Goal: Task Accomplishment & Management: Manage account settings

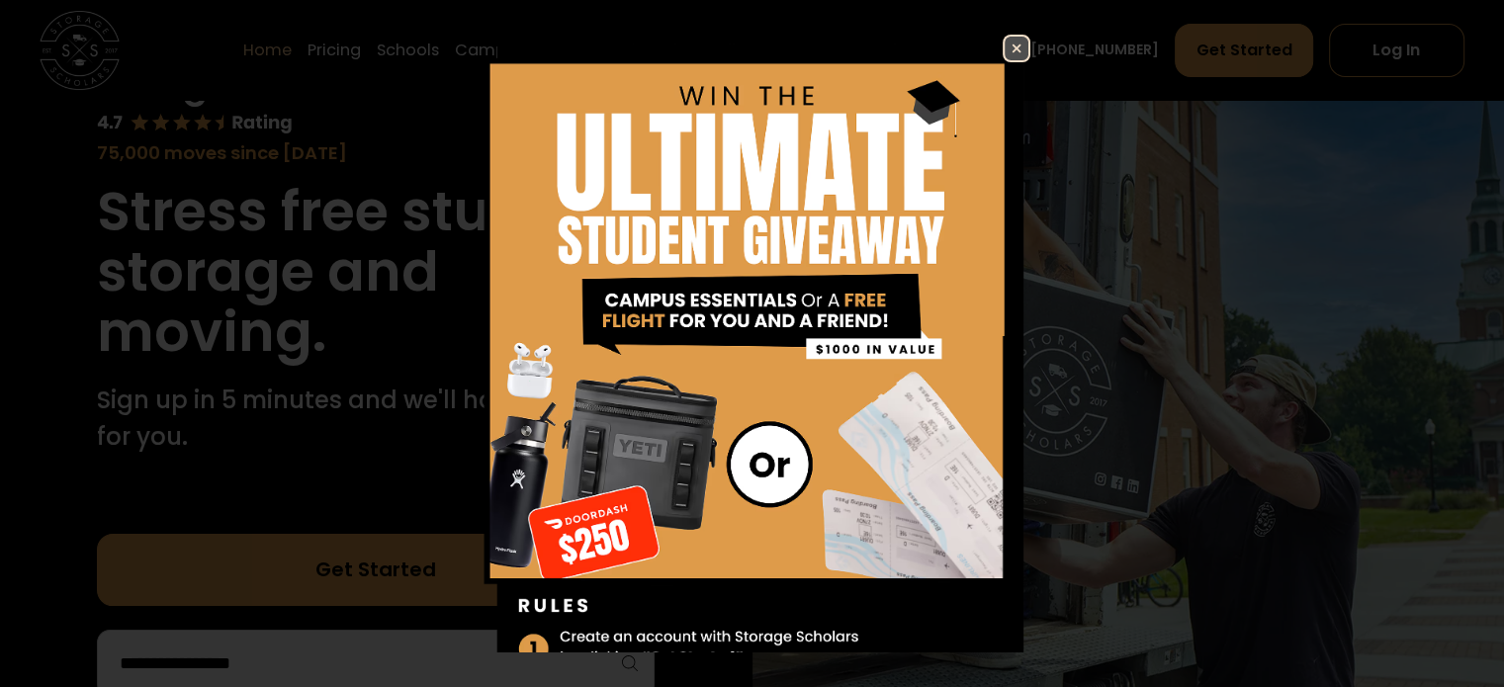
click at [1005, 45] on img at bounding box center [1017, 49] width 24 height 24
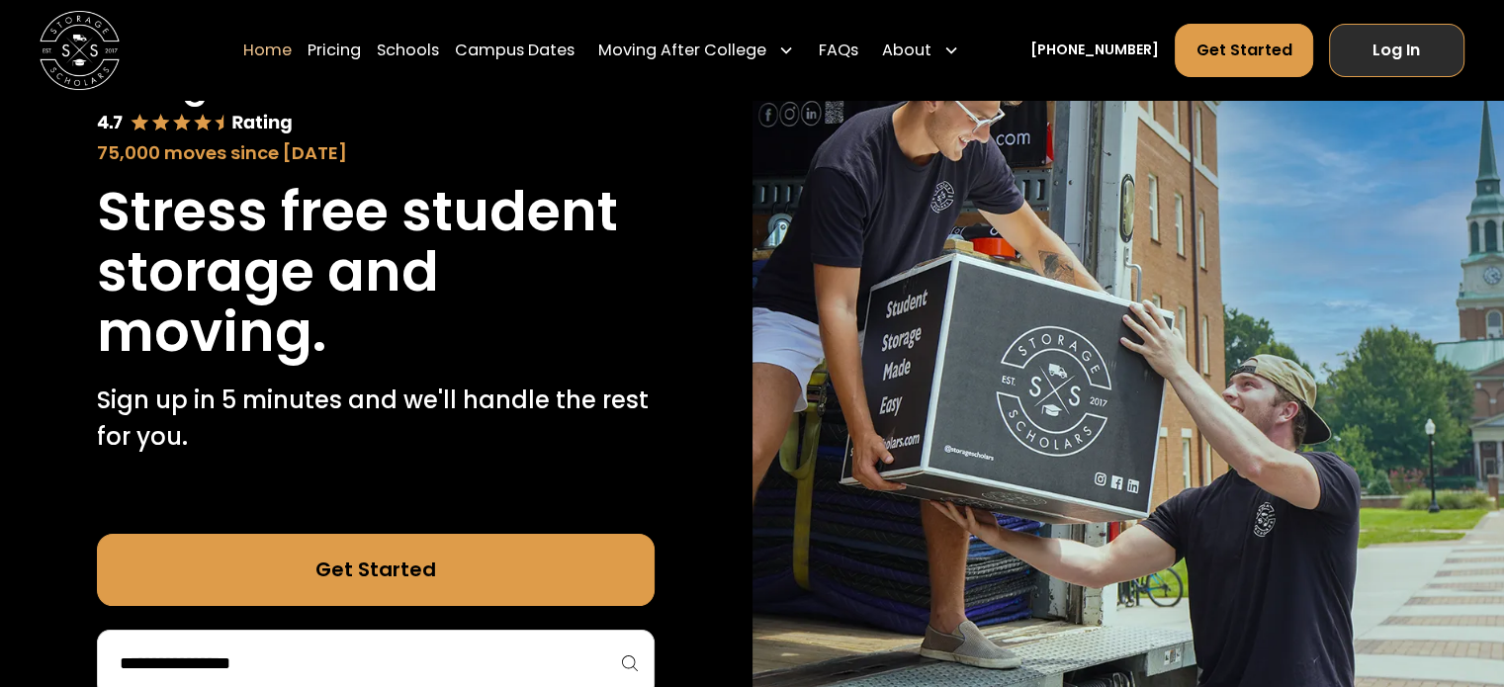
click at [1414, 64] on link "Log In" at bounding box center [1396, 49] width 135 height 53
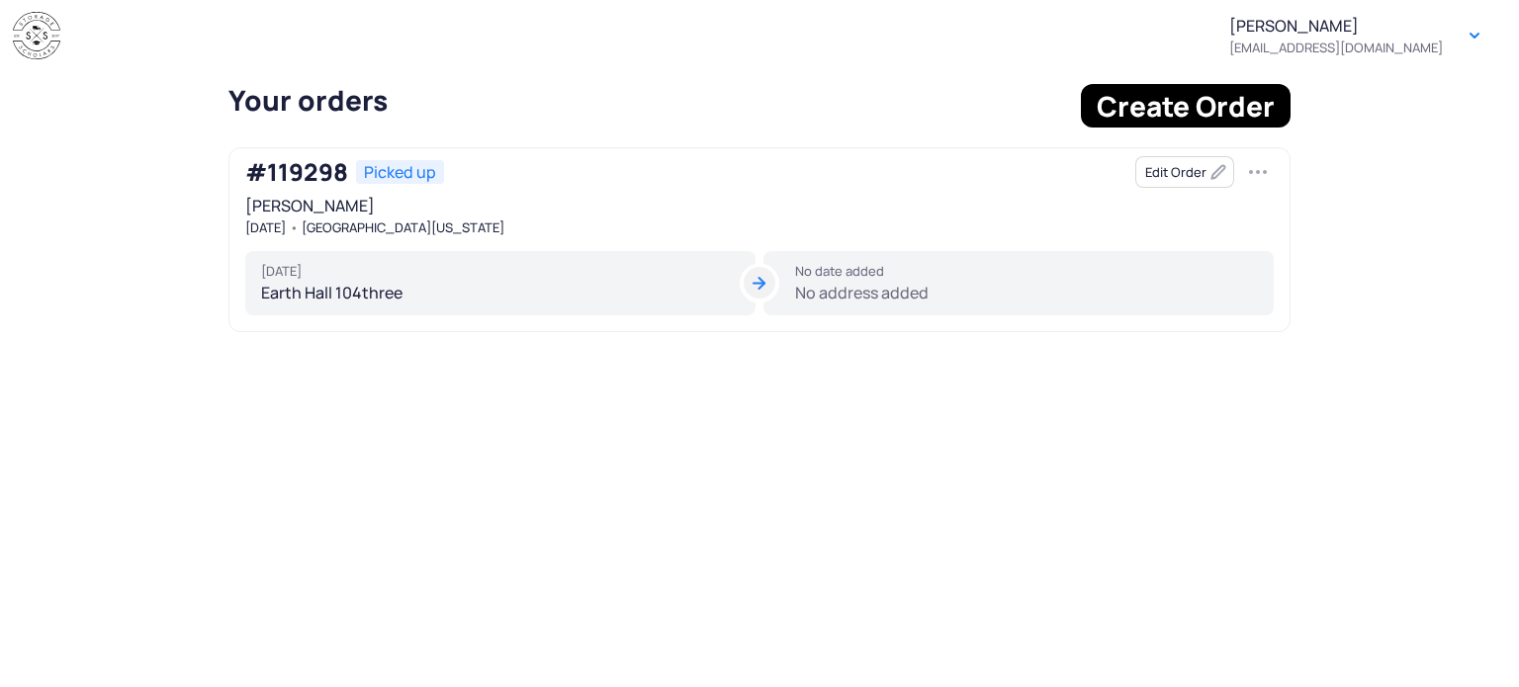
click at [855, 283] on div "No date added No address added" at bounding box center [1018, 283] width 510 height 65
click at [852, 296] on div "No date added No address added" at bounding box center [1018, 283] width 510 height 65
drag, startPoint x: 852, startPoint y: 296, endPoint x: 1258, endPoint y: 169, distance: 424.7
click at [1258, 169] on button "button" at bounding box center [1258, 172] width 32 height 32
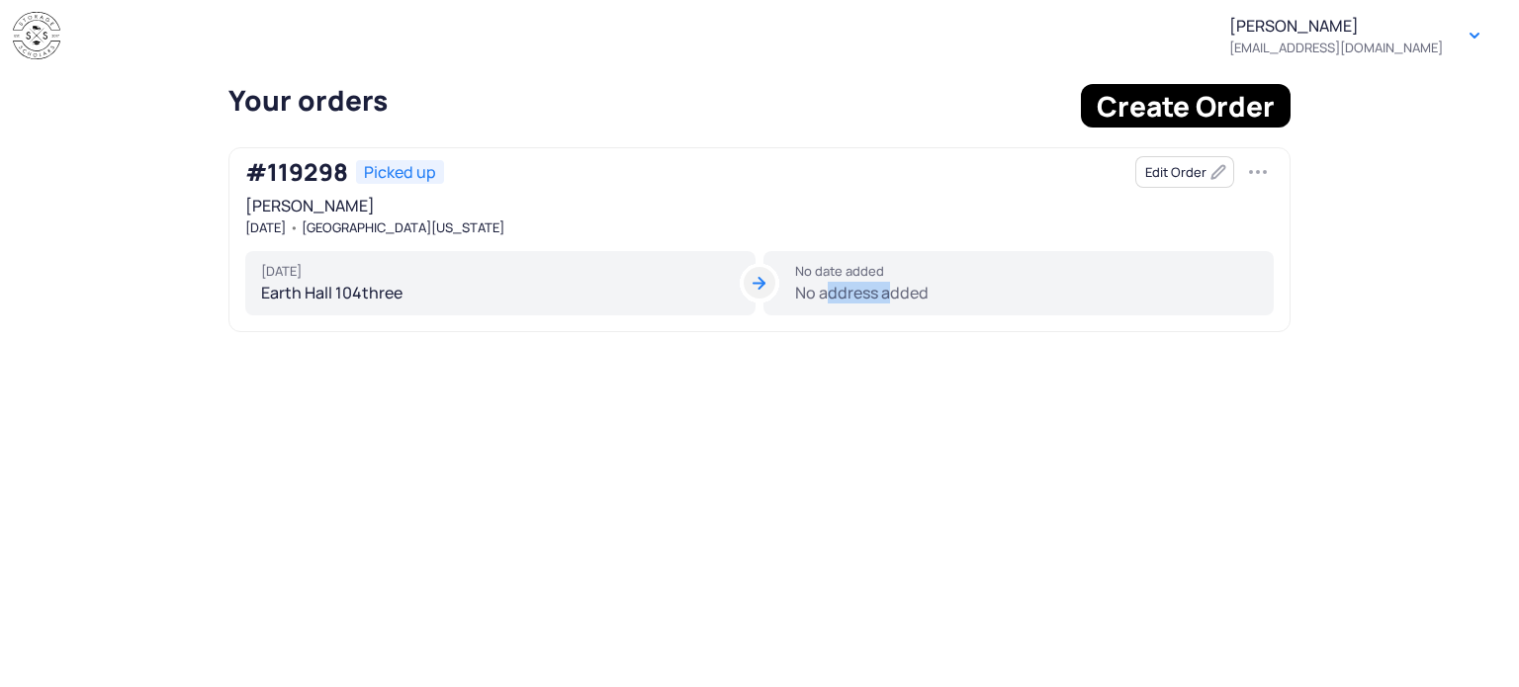
click at [1170, 169] on button "Edit Order" at bounding box center [1184, 172] width 99 height 32
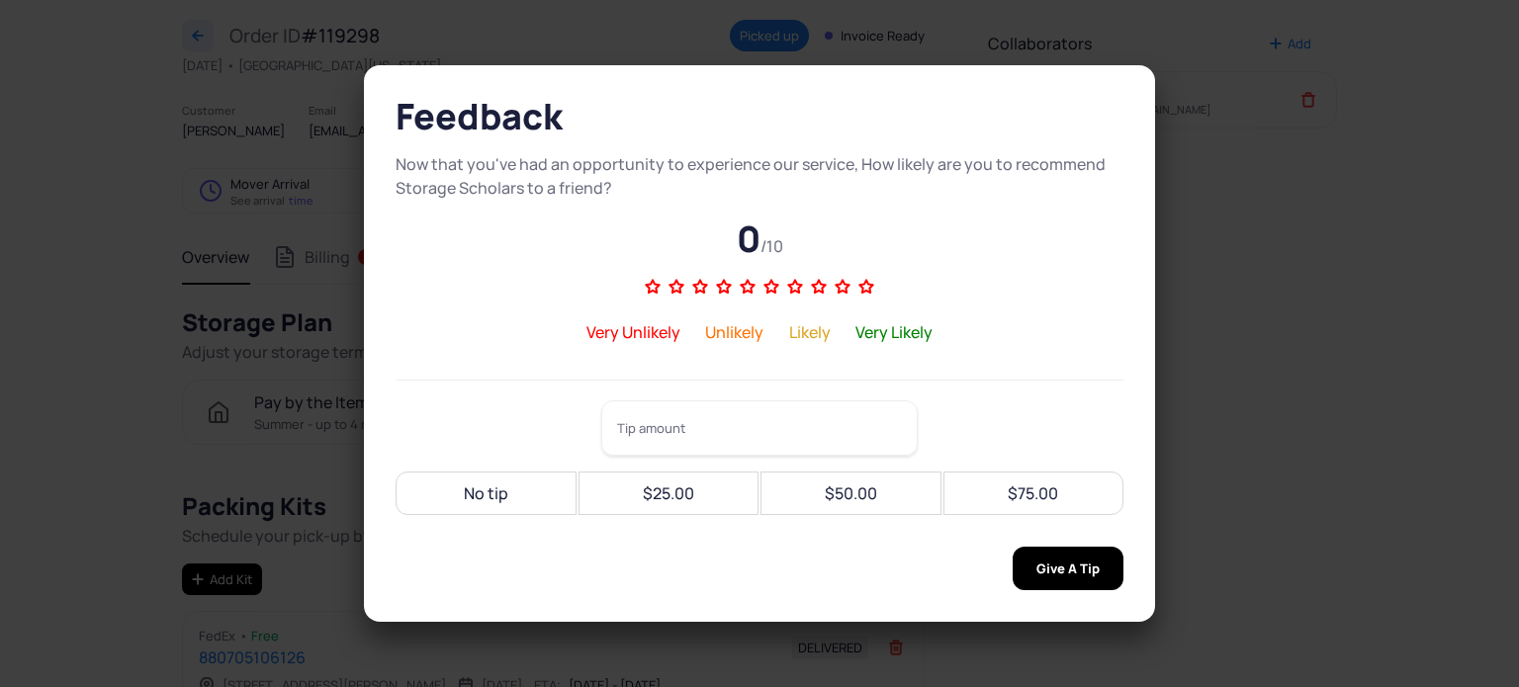
click at [447, 507] on div "No tip" at bounding box center [485, 494] width 157 height 44
type input "**"
click at [1036, 570] on span "Give A Tip" at bounding box center [1067, 569] width 63 height 44
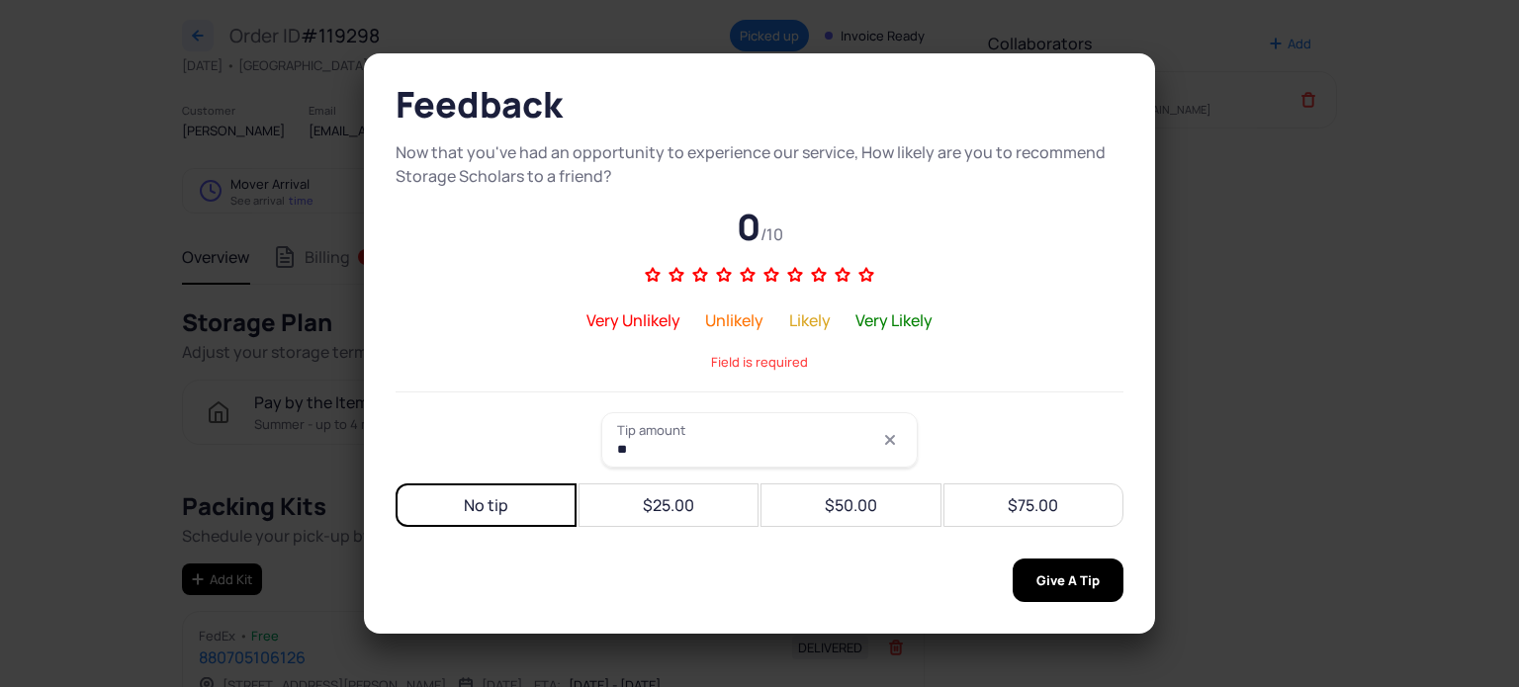
click at [803, 312] on div "Likely" at bounding box center [810, 321] width 42 height 24
click at [816, 280] on icon at bounding box center [819, 275] width 24 height 24
click at [816, 280] on input "range" at bounding box center [761, 273] width 237 height 24
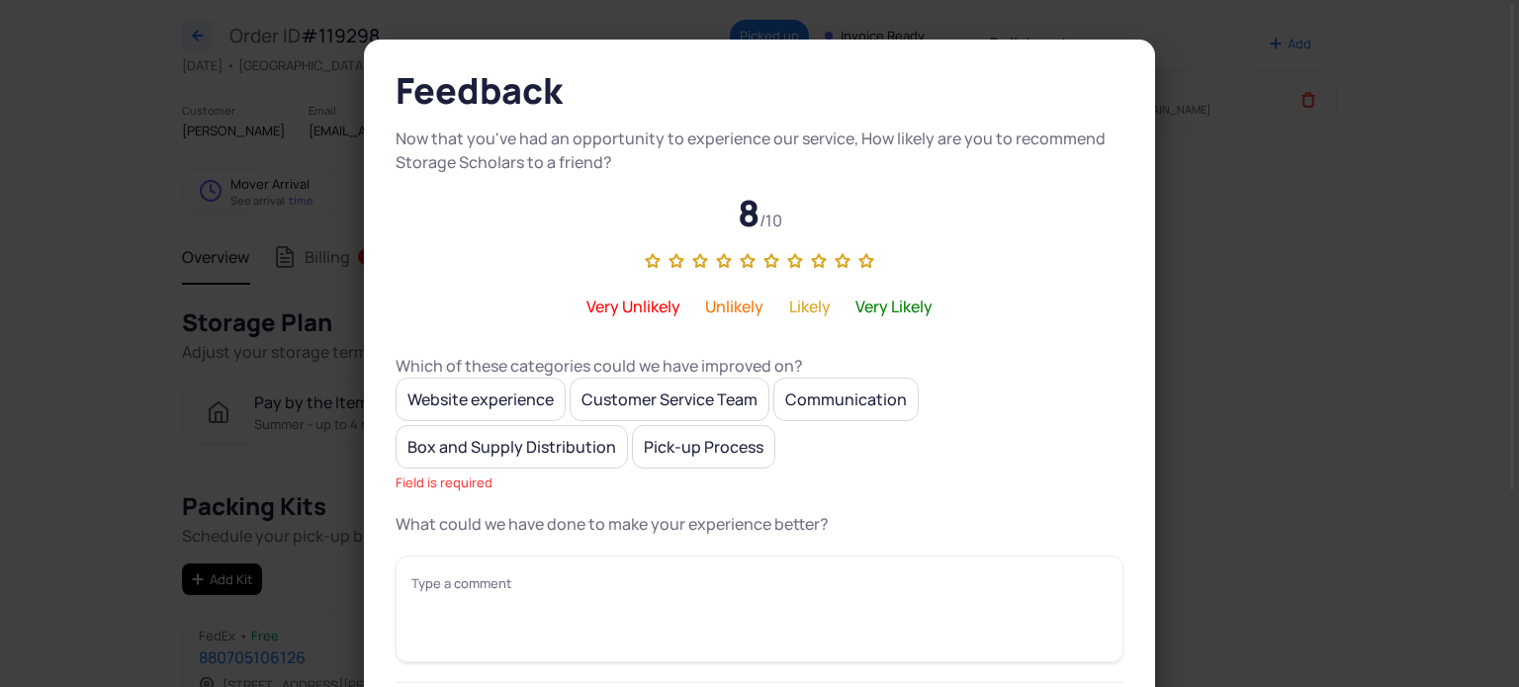
click at [830, 255] on icon at bounding box center [819, 261] width 24 height 24
click at [830, 255] on input "range" at bounding box center [761, 259] width 237 height 24
click at [837, 260] on icon at bounding box center [843, 261] width 24 height 24
click at [837, 260] on input "range" at bounding box center [761, 259] width 237 height 24
type input "*"
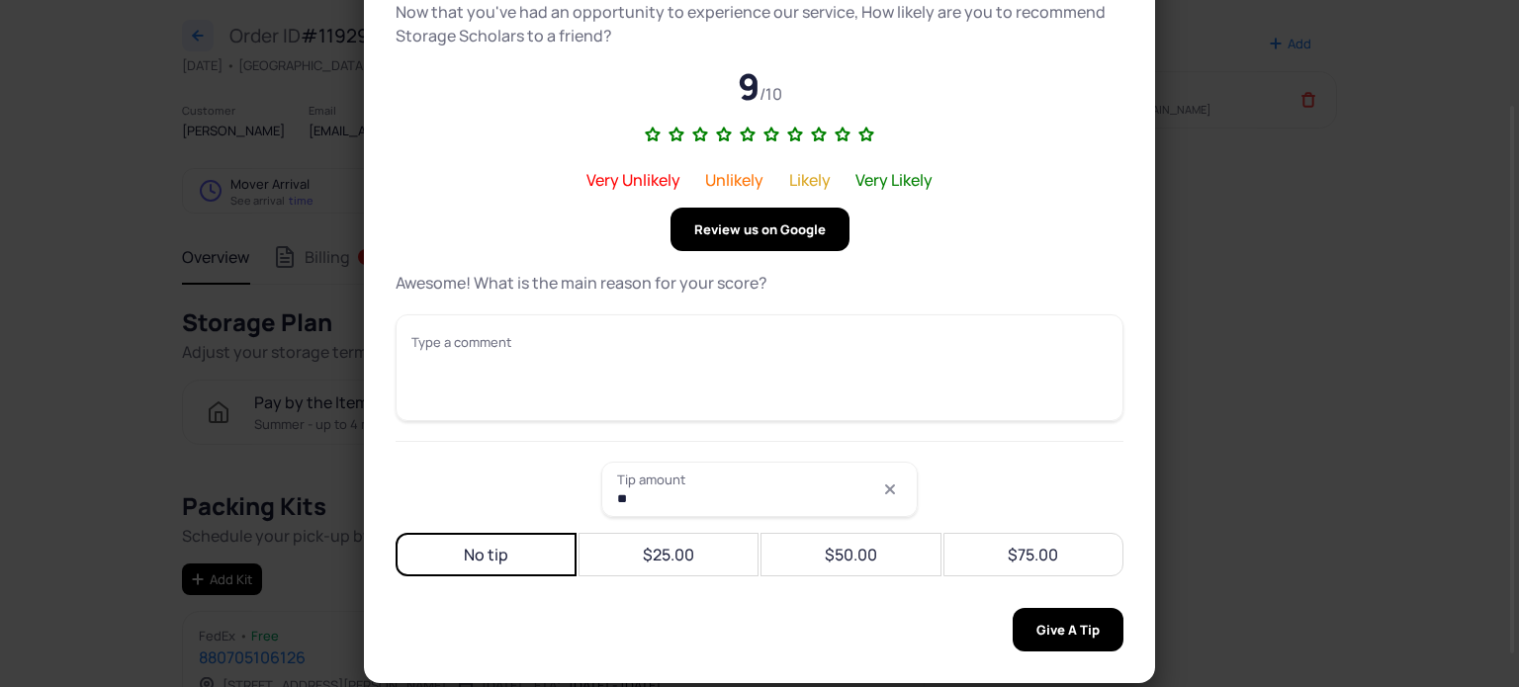
scroll to position [127, 0]
click at [1078, 621] on span "Give A Tip" at bounding box center [1067, 630] width 63 height 44
click at [1371, 381] on section "Feedback Now that you've had an opportunity to experience our service, How like…" at bounding box center [759, 343] width 1519 height 687
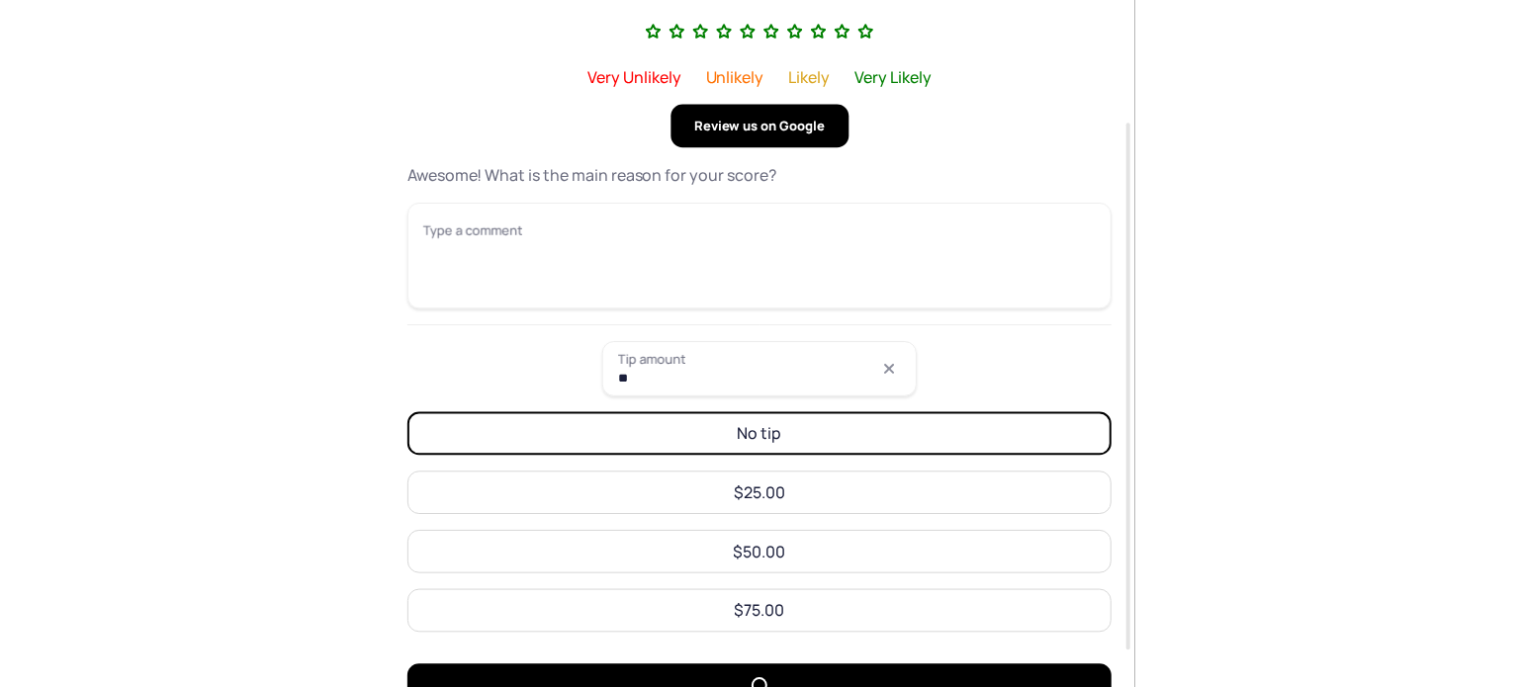
scroll to position [162, 0]
click at [708, 668] on span "Give A Tip" at bounding box center [377, 690] width 661 height 44
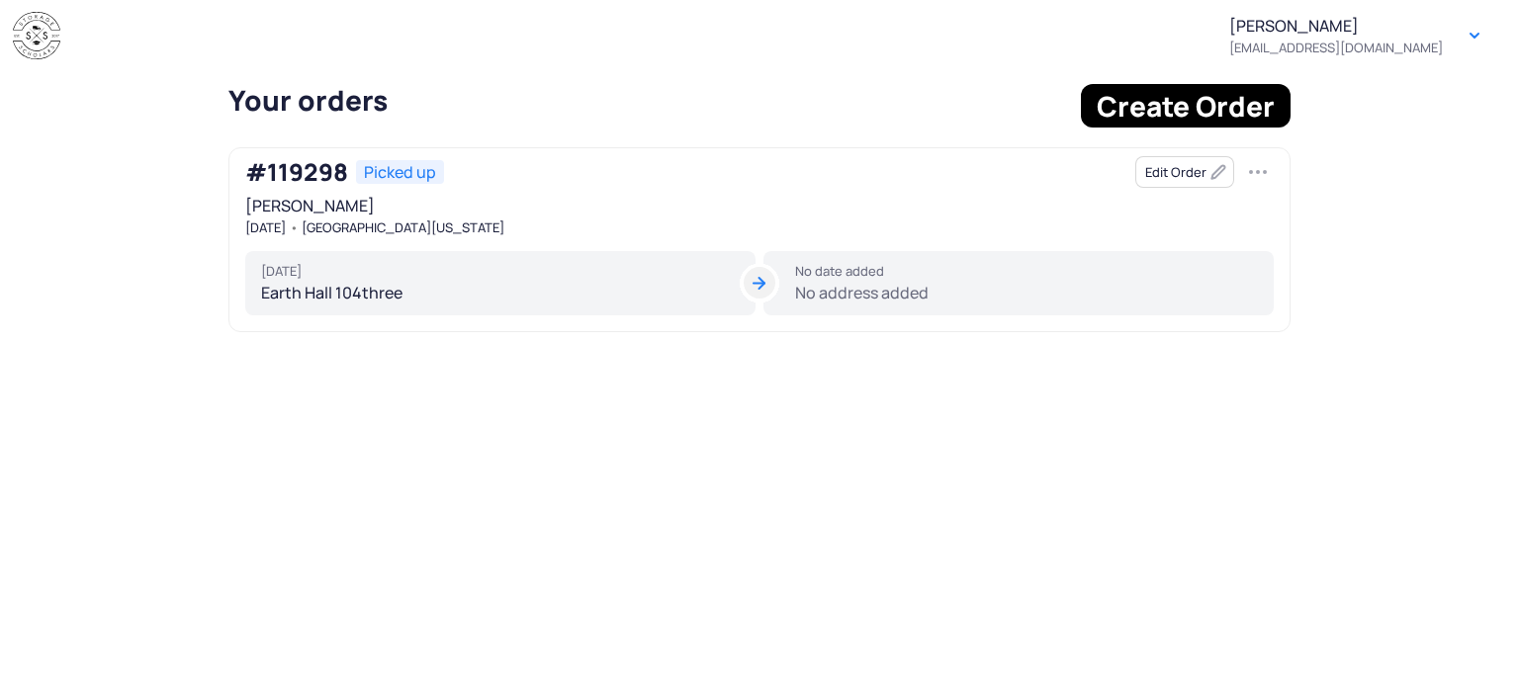
click at [925, 253] on div "No date added No address added" at bounding box center [1018, 283] width 510 height 65
click at [945, 289] on div "No date added No address added" at bounding box center [1018, 283] width 510 height 65
click at [1268, 168] on button "button" at bounding box center [1258, 172] width 32 height 32
click at [968, 513] on div "[PERSON_NAME] [EMAIL_ADDRESS][DOMAIN_NAME] Button Your orders Create Order #119…" at bounding box center [759, 343] width 1519 height 687
click at [759, 278] on tui-avatar at bounding box center [760, 283] width 32 height 32
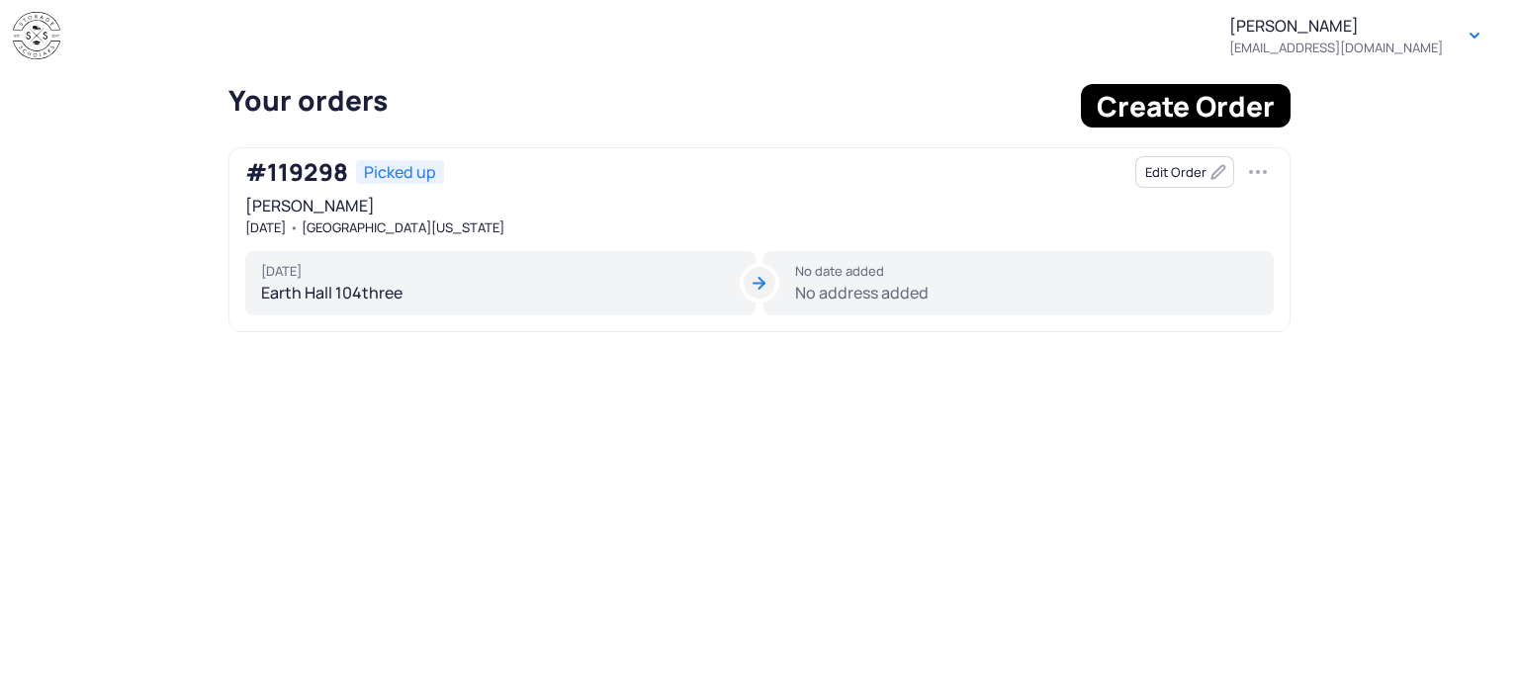
click at [417, 286] on div "[DATE] Earth Hall 104three" at bounding box center [500, 283] width 510 height 65
click at [1464, 33] on button "Button" at bounding box center [1475, 36] width 32 height 32
click at [1406, 329] on app-order-list "[PERSON_NAME] [EMAIL_ADDRESS][DOMAIN_NAME] Button Your orders Create Order #119…" at bounding box center [759, 172] width 1519 height 345
click at [1187, 171] on button "Edit Order" at bounding box center [1184, 172] width 99 height 32
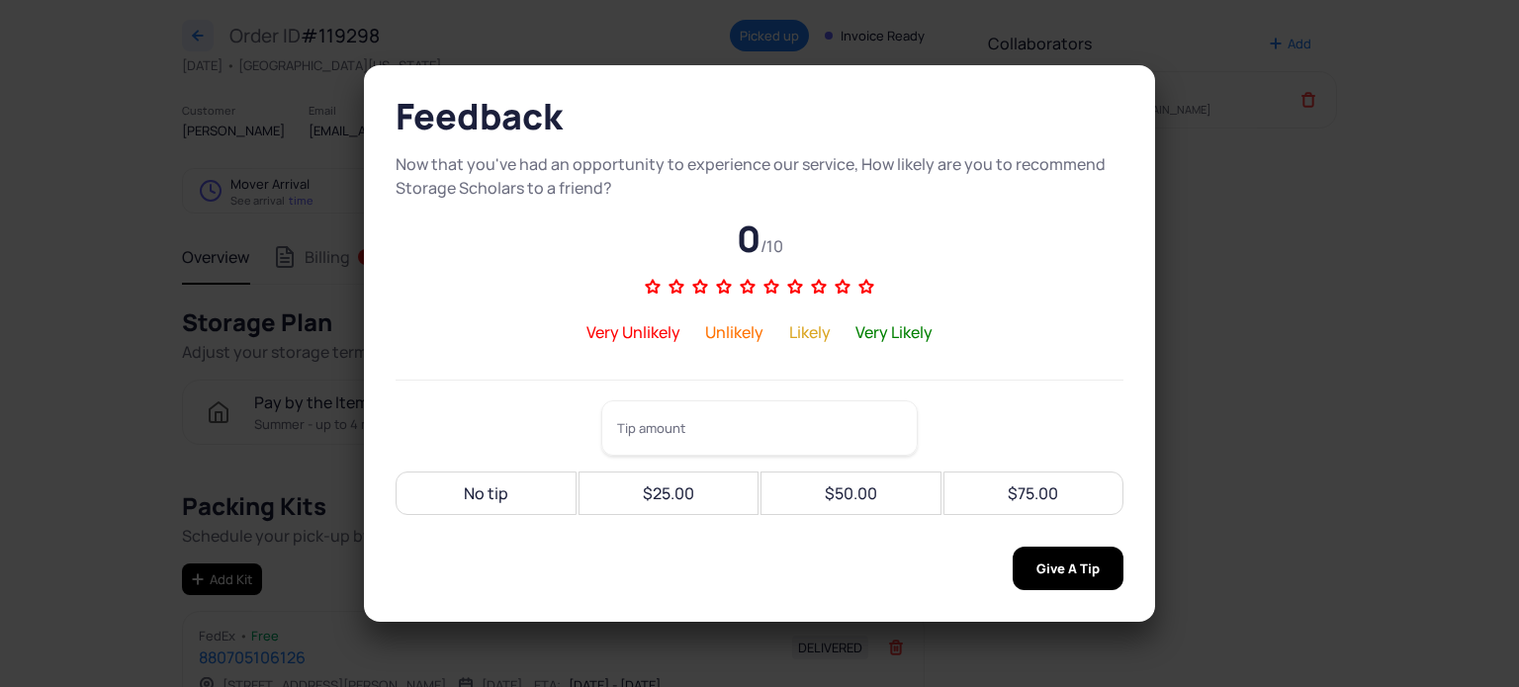
click at [232, 524] on section "Feedback Now that you've had an opportunity to experience our service, How like…" at bounding box center [759, 343] width 1519 height 687
click at [455, 510] on div "No tip" at bounding box center [485, 494] width 157 height 44
type input "**"
click at [307, 426] on section "Feedback Now that you've had an opportunity to experience our service, How like…" at bounding box center [759, 343] width 1519 height 687
click at [910, 559] on div "Give A Tip" at bounding box center [760, 569] width 728 height 44
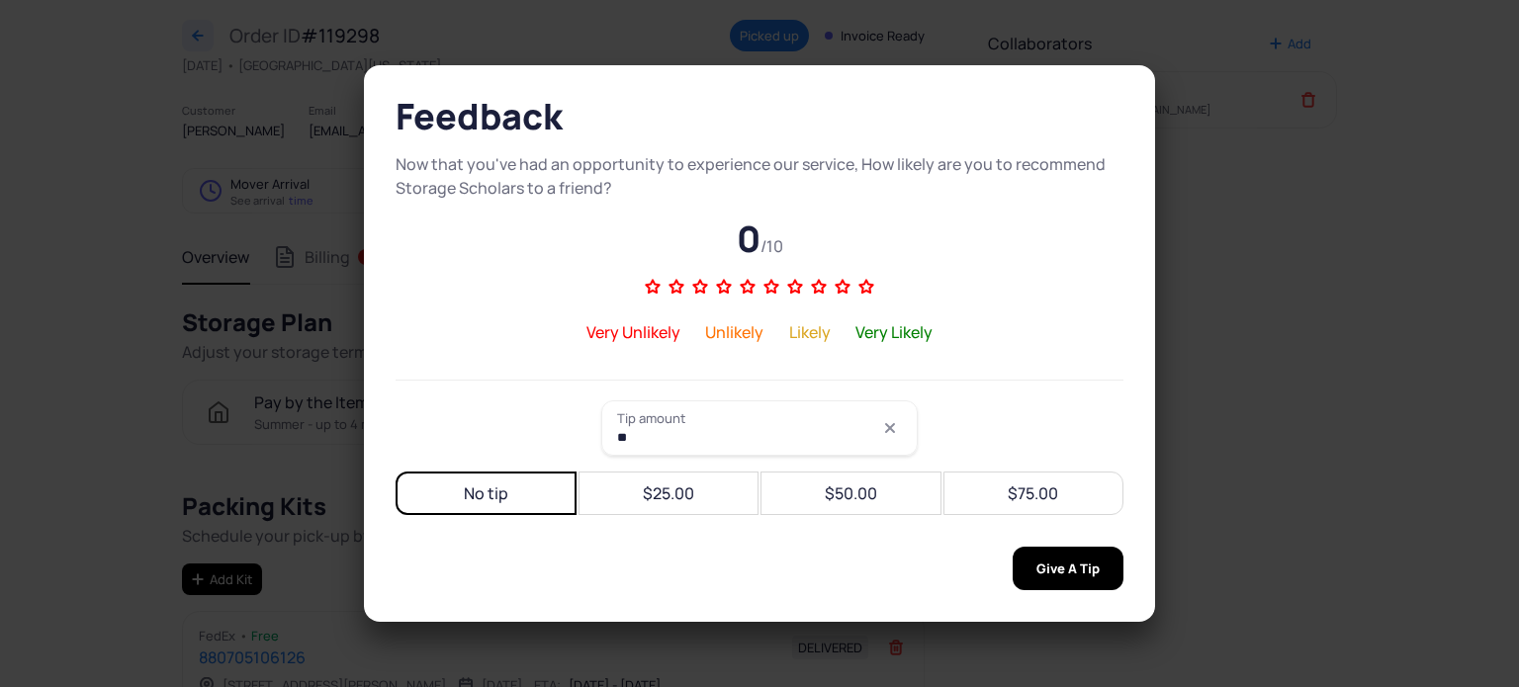
click at [890, 429] on icon at bounding box center [890, 428] width 24 height 24
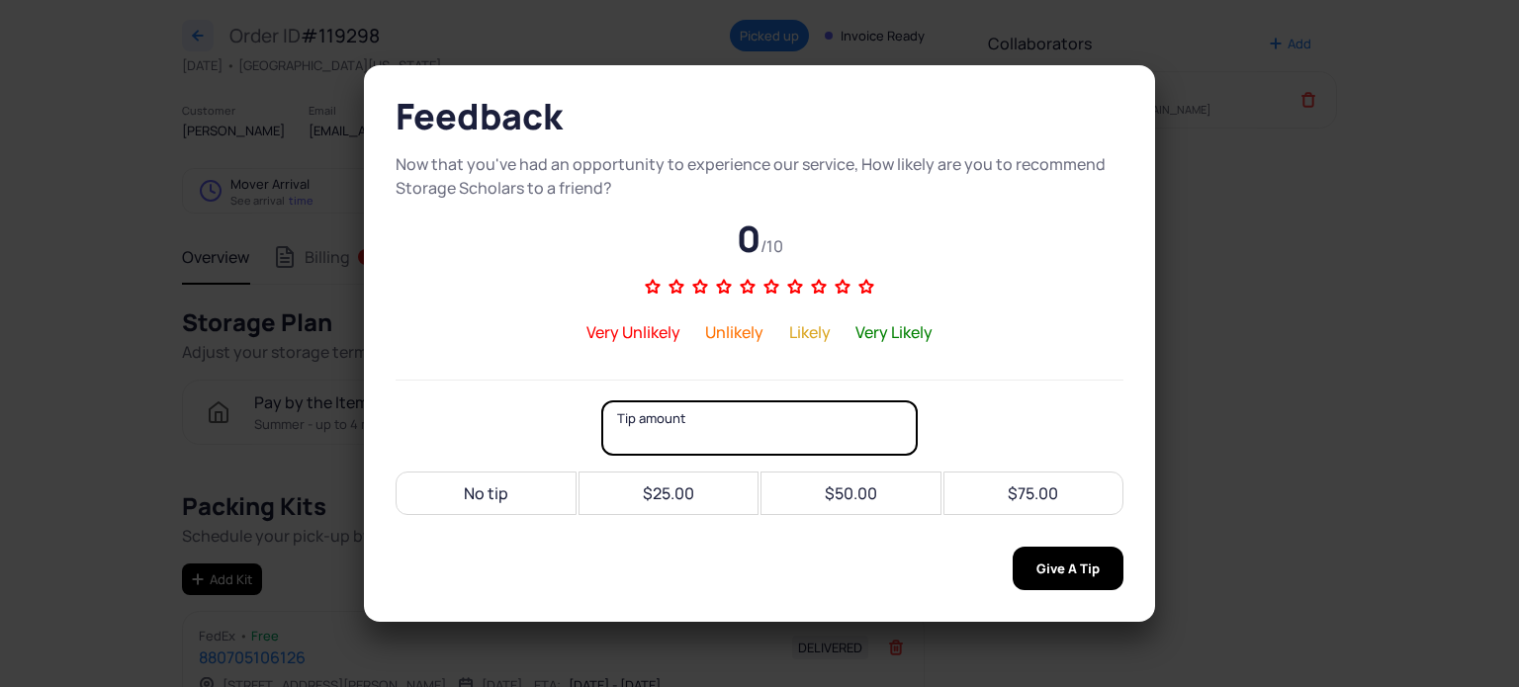
click at [1412, 219] on section "Feedback Now that you've had an opportunity to experience our service, How like…" at bounding box center [759, 343] width 1519 height 687
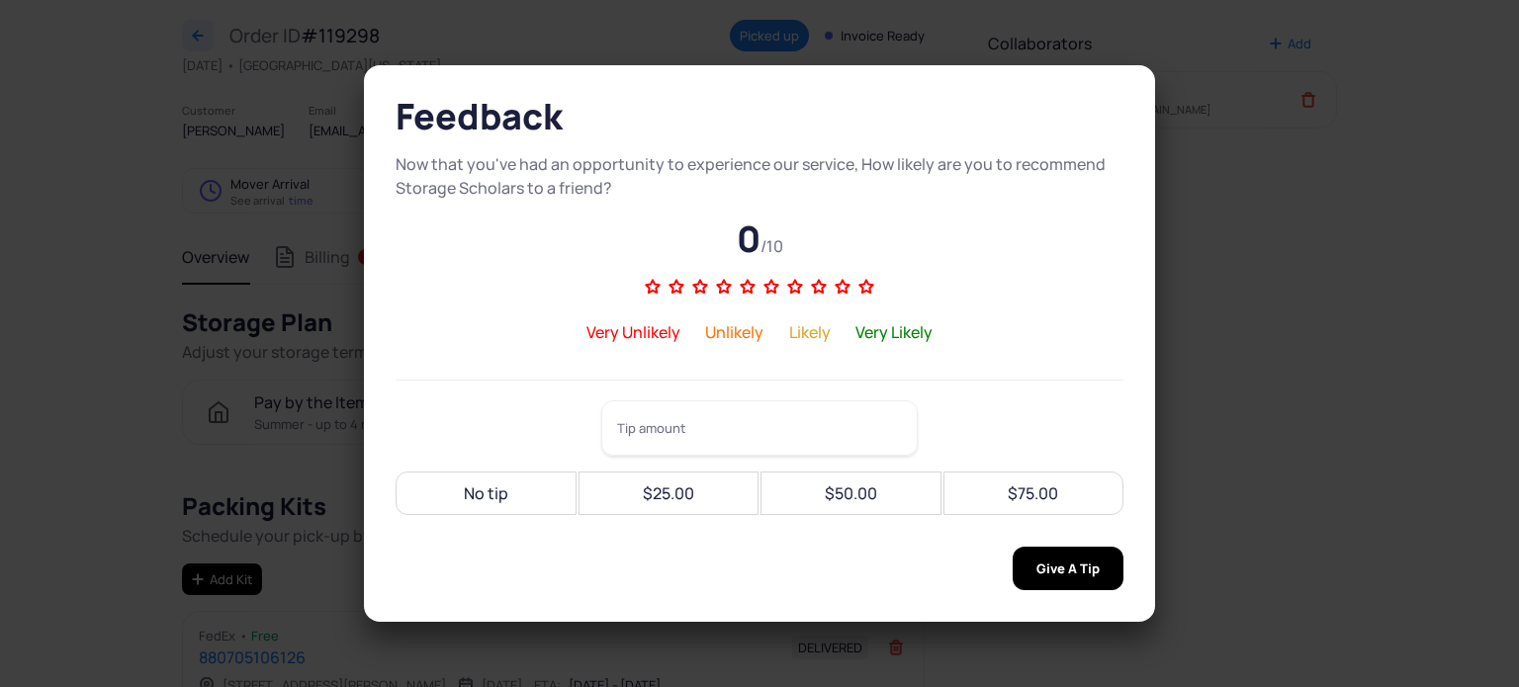
click at [218, 327] on section "Feedback Now that you've had an opportunity to experience our service, How like…" at bounding box center [759, 343] width 1519 height 687
click at [710, 323] on div "Unlikely" at bounding box center [734, 332] width 58 height 24
click at [793, 337] on div "Likely" at bounding box center [810, 332] width 42 height 24
click at [288, 557] on section "Feedback Now that you've had an opportunity to experience our service, How like…" at bounding box center [759, 343] width 1519 height 687
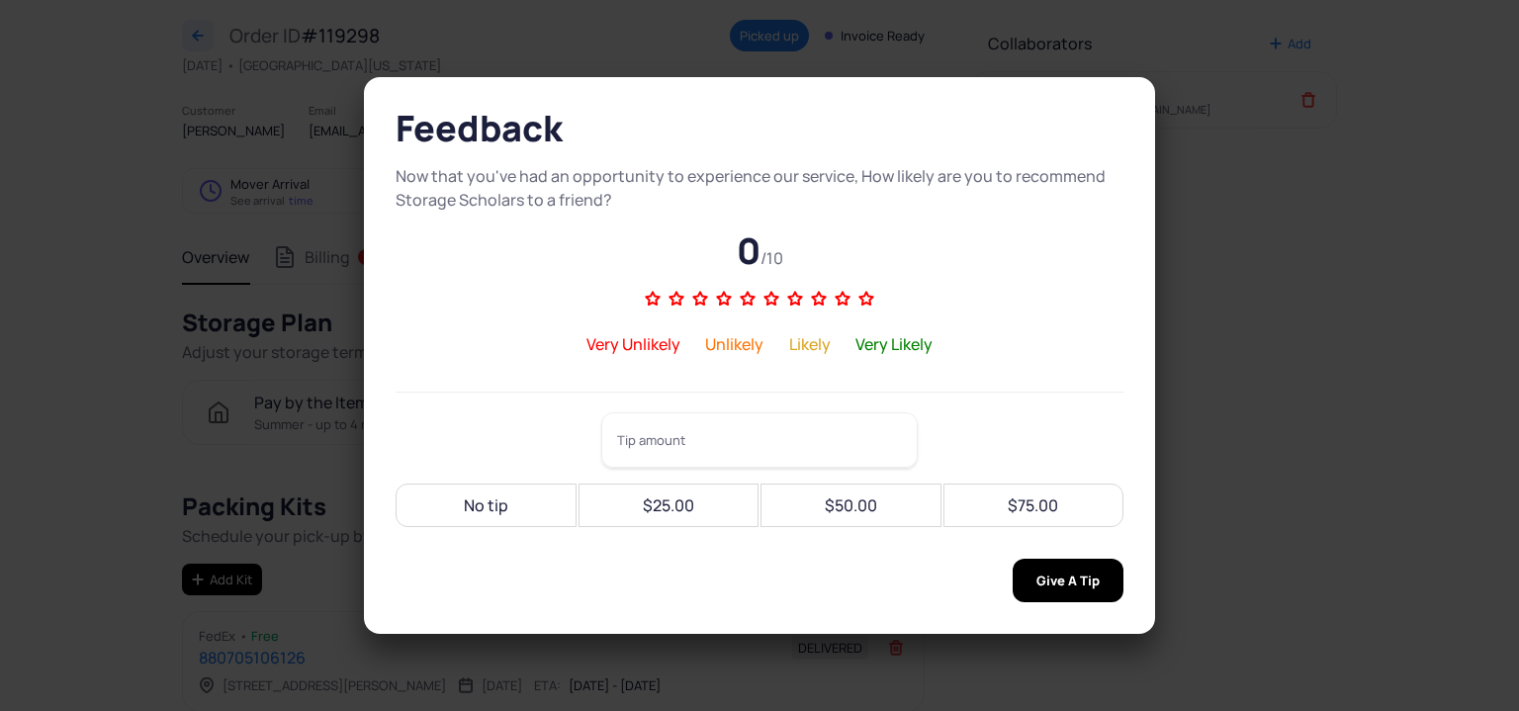
click at [230, 150] on section "Feedback Now that you've had an opportunity to experience our service, How like…" at bounding box center [759, 355] width 1519 height 711
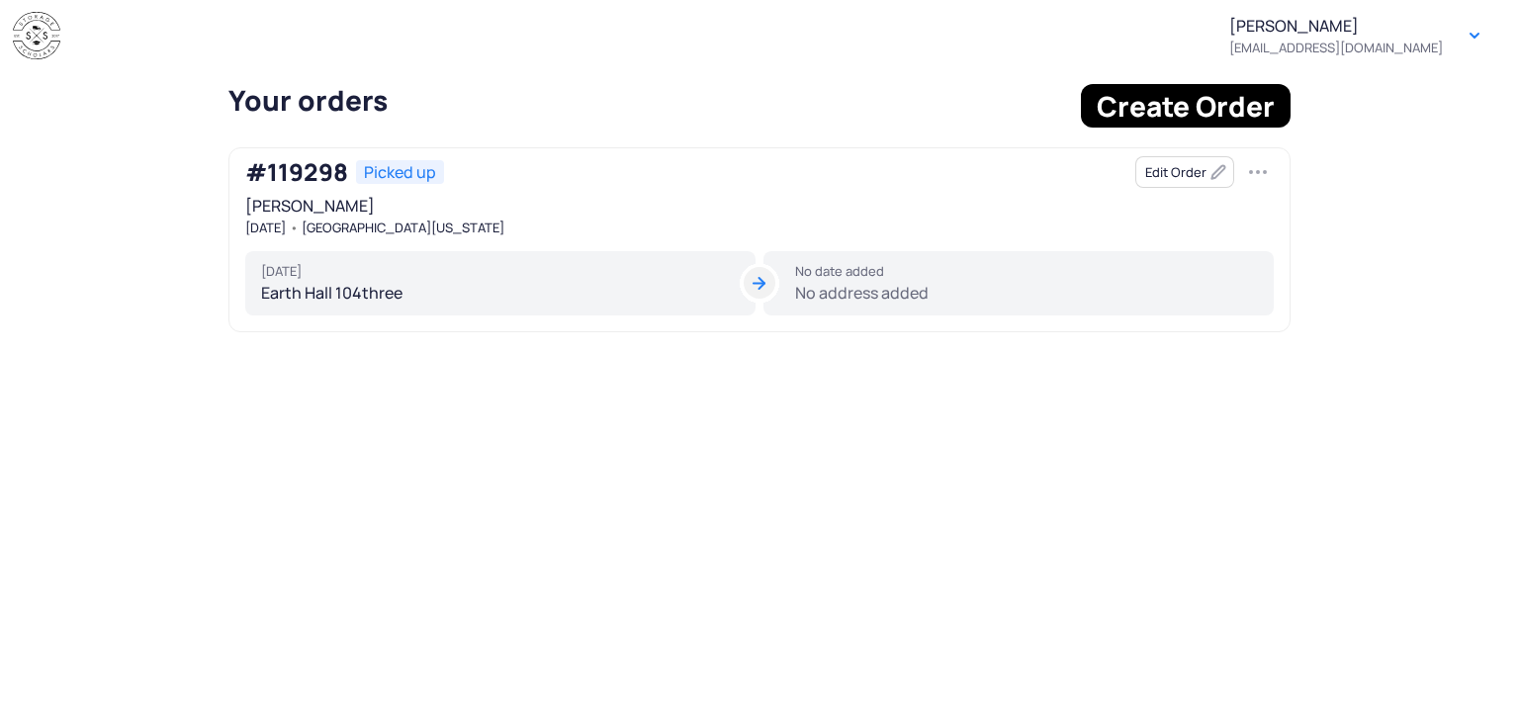
click at [880, 301] on div "No date added No address added" at bounding box center [1018, 283] width 510 height 65
click at [1132, 487] on div "[PERSON_NAME] [EMAIL_ADDRESS][DOMAIN_NAME] Button Your orders Create Order #119…" at bounding box center [759, 355] width 1519 height 711
